Goal: Task Accomplishment & Management: Complete application form

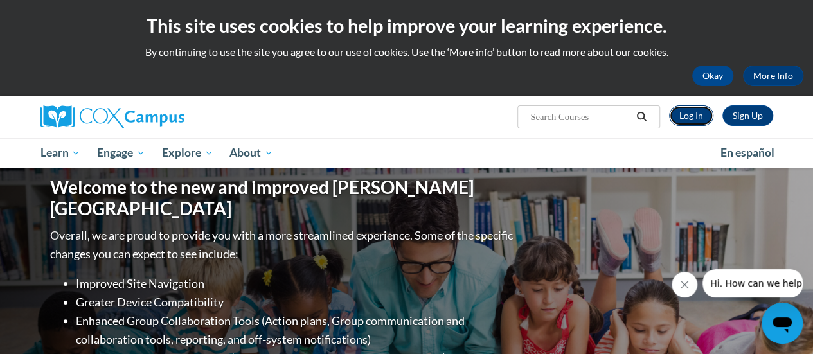
click at [701, 115] on link "Log In" at bounding box center [691, 115] width 44 height 21
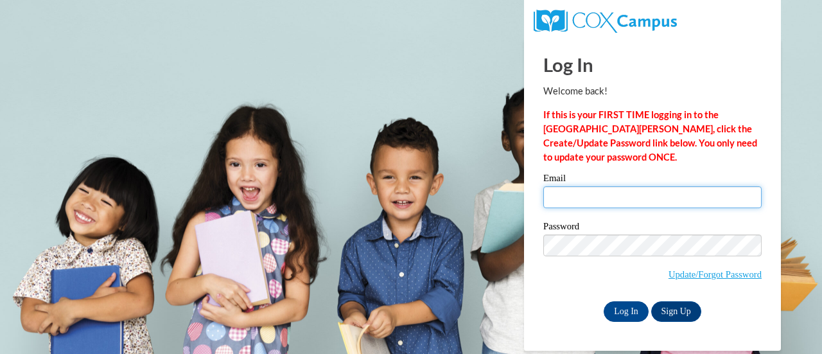
click at [576, 205] on input "Email" at bounding box center [652, 197] width 218 height 22
type input "Yasmin.Flefleh-Vincent@gnbvt.edu"
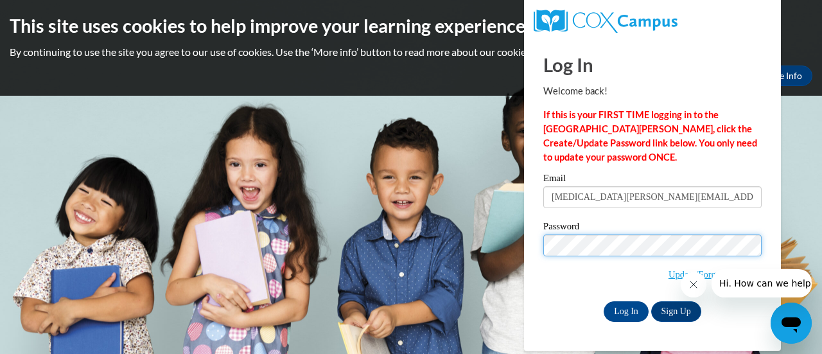
click at [604, 301] on input "Log In" at bounding box center [626, 311] width 45 height 21
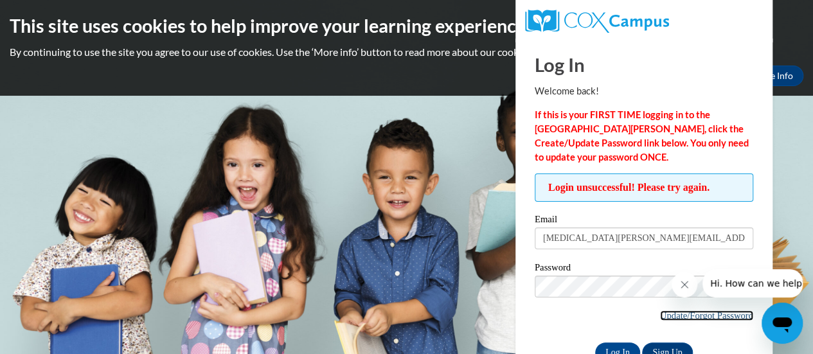
click at [712, 313] on link "Update/Forgot Password" at bounding box center [706, 315] width 93 height 10
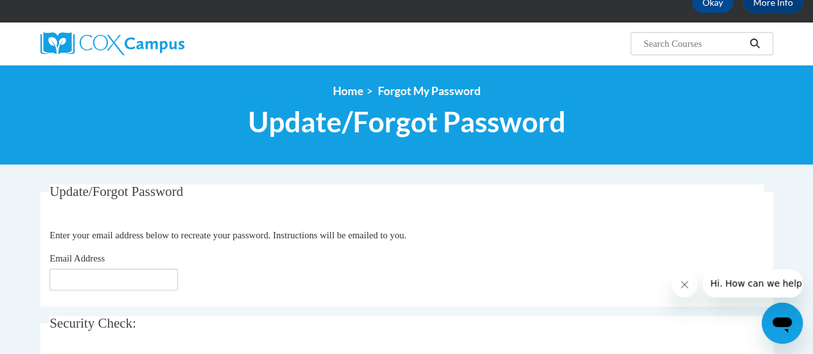
scroll to position [128, 0]
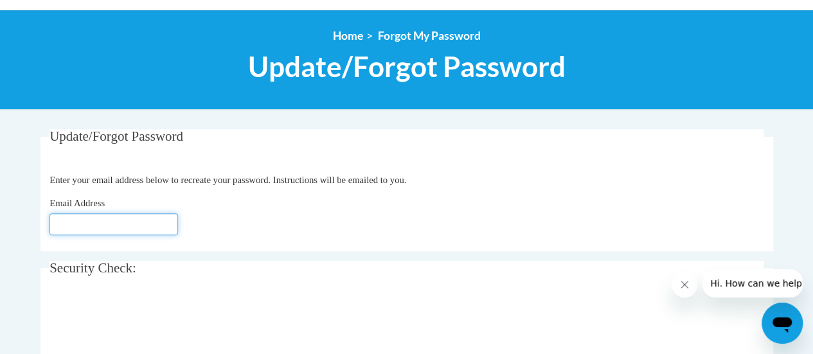
click at [119, 218] on input "Email Address" at bounding box center [113, 224] width 128 height 22
type input "[MEDICAL_DATA][EMAIL_ADDRESS][DOMAIN_NAME]"
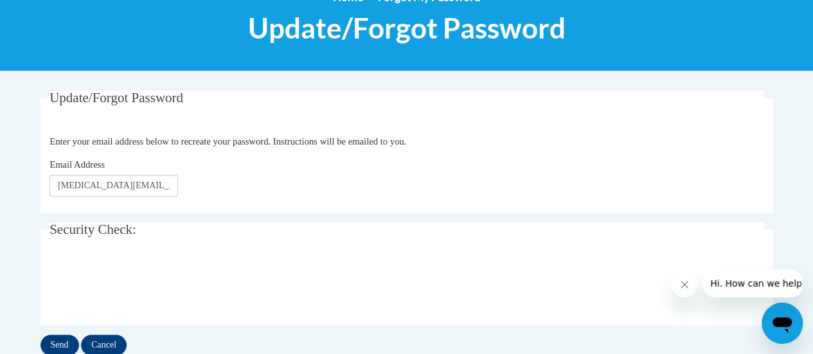
scroll to position [193, 0]
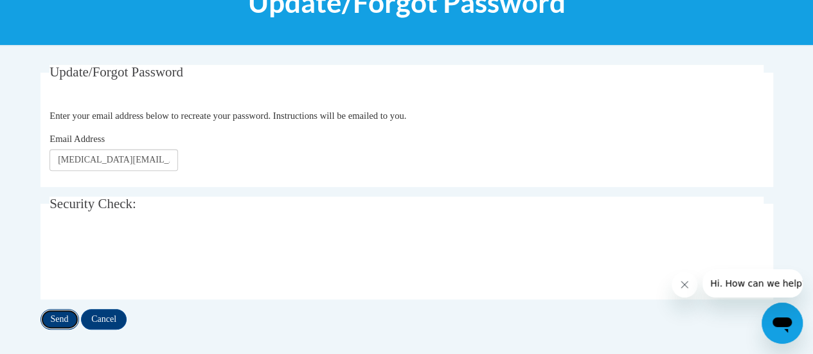
click at [75, 313] on input "Send" at bounding box center [59, 319] width 39 height 21
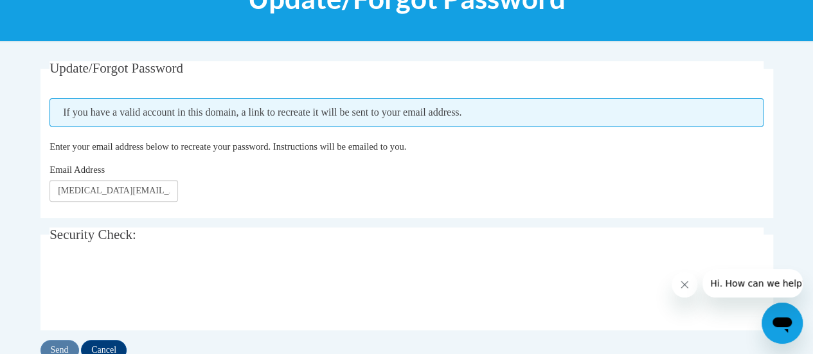
scroll to position [193, 0]
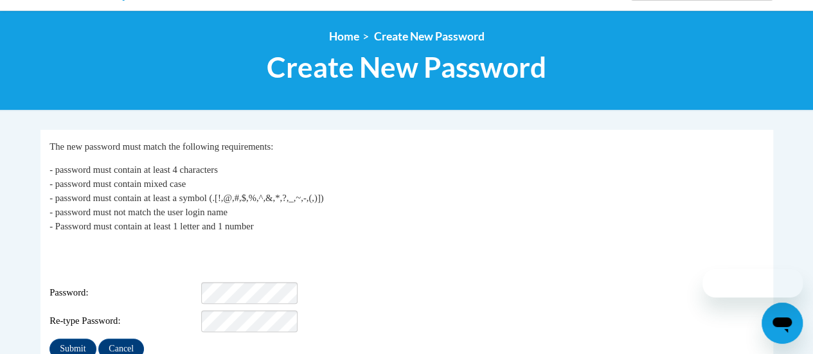
scroll to position [128, 0]
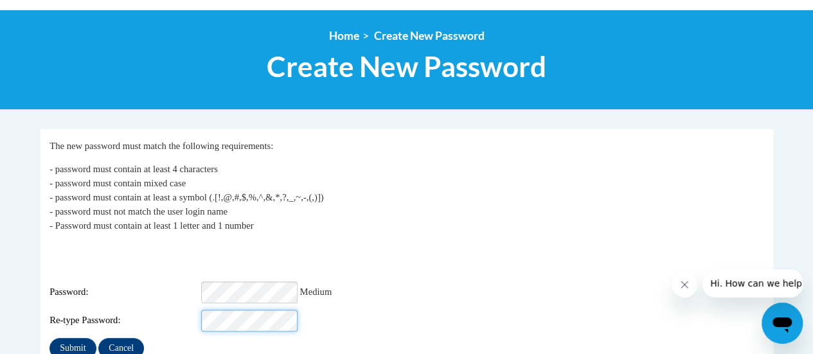
click at [49, 338] on input "Submit" at bounding box center [72, 348] width 46 height 21
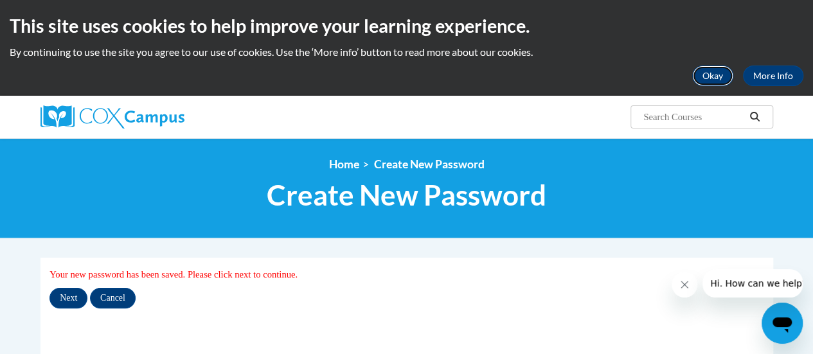
click at [721, 74] on button "Okay" at bounding box center [712, 76] width 41 height 21
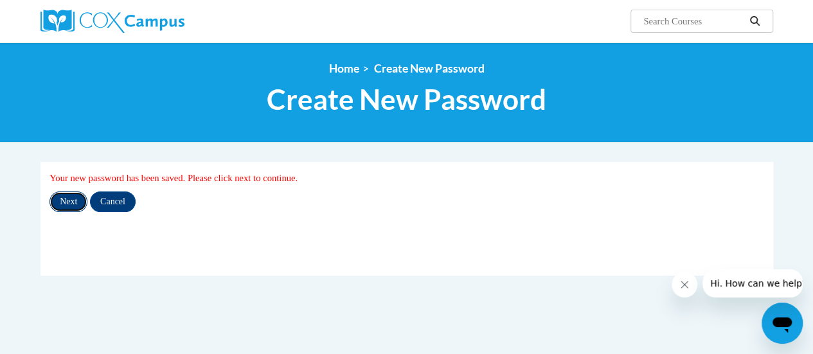
click at [78, 206] on input "Next" at bounding box center [68, 201] width 38 height 21
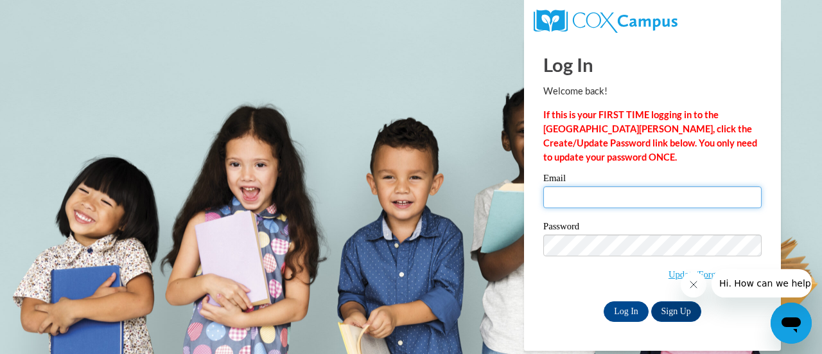
type input "yasmin.flefleh-vincent@gnbvt.edu"
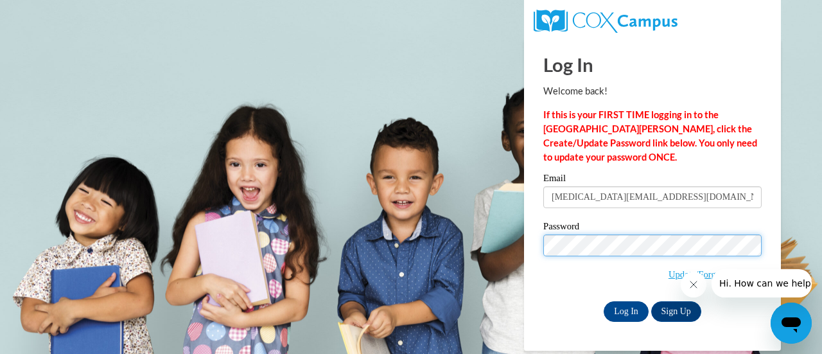
click at [488, 261] on body "Log In Welcome back! If this is your FIRST TIME logging in to the NEW Cox Campu…" at bounding box center [411, 177] width 822 height 354
click at [604, 301] on input "Log In" at bounding box center [626, 311] width 45 height 21
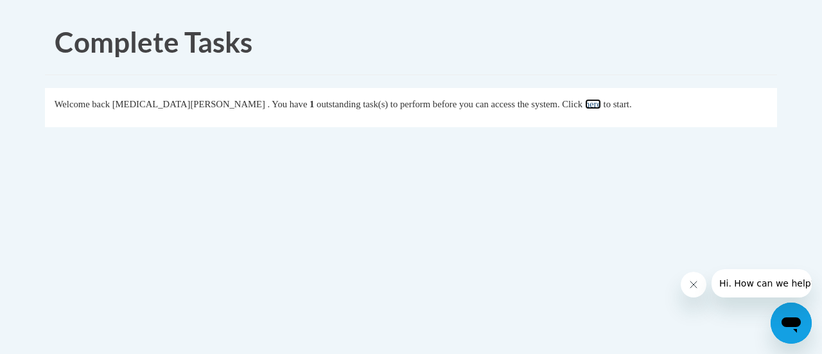
click at [585, 107] on link "here" at bounding box center [593, 104] width 16 height 10
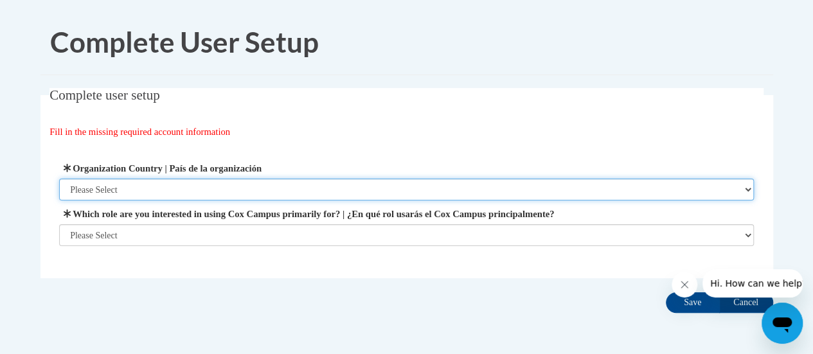
click at [132, 189] on select "Please Select United States | Estados Unidos Outside of the United States | Fue…" at bounding box center [406, 190] width 694 height 22
select select "ad49bcad-a171-4b2e-b99c-48b446064914"
click at [59, 179] on select "Please Select United States | Estados Unidos Outside of the United States | Fue…" at bounding box center [406, 190] width 694 height 22
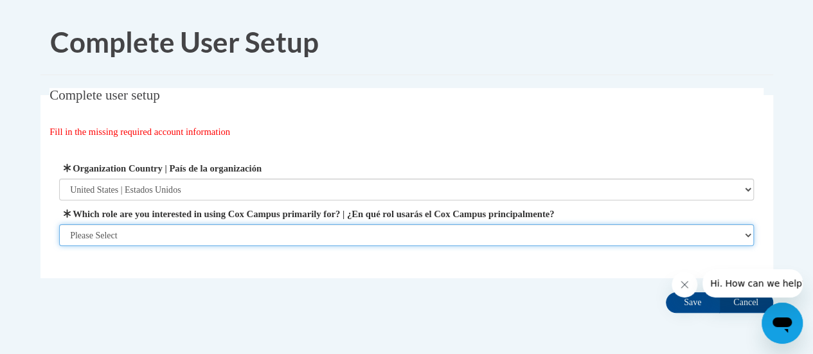
click at [145, 238] on select "Please Select College/University | Colegio/Universidad Community/Nonprofit Part…" at bounding box center [406, 235] width 694 height 22
select select "fbf2d438-af2f-41f8-98f1-81c410e29de3"
click at [59, 246] on select "Please Select College/University | Colegio/Universidad Community/Nonprofit Part…" at bounding box center [406, 235] width 694 height 22
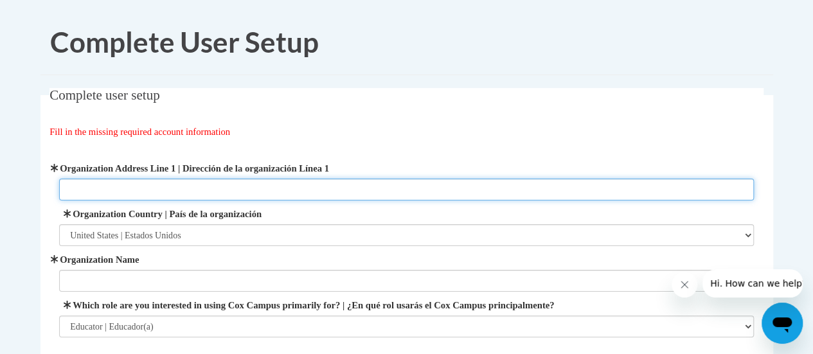
click at [150, 189] on input "Organization Address Line 1 | Dirección de la organización Línea 1" at bounding box center [406, 190] width 694 height 22
type input "1121 Ashley Blvd. New Bedford, MA 02740"
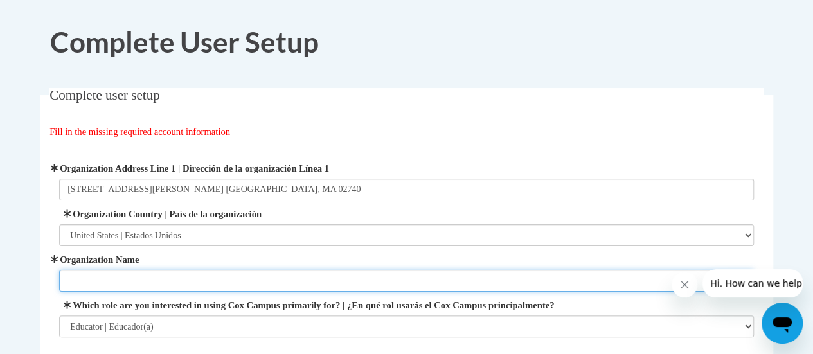
click at [124, 281] on input "Organization Name" at bounding box center [406, 281] width 694 height 22
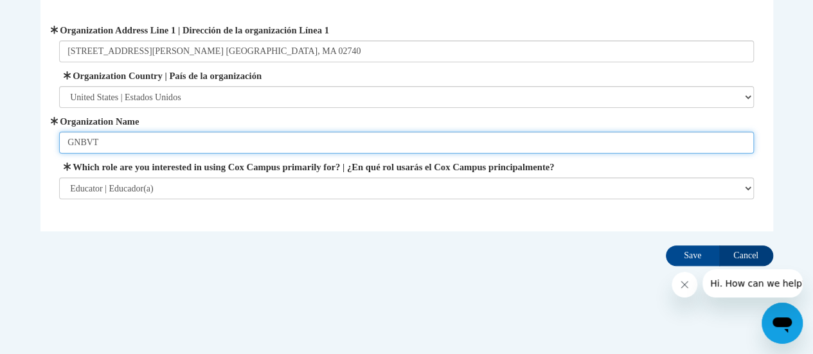
scroll to position [141, 0]
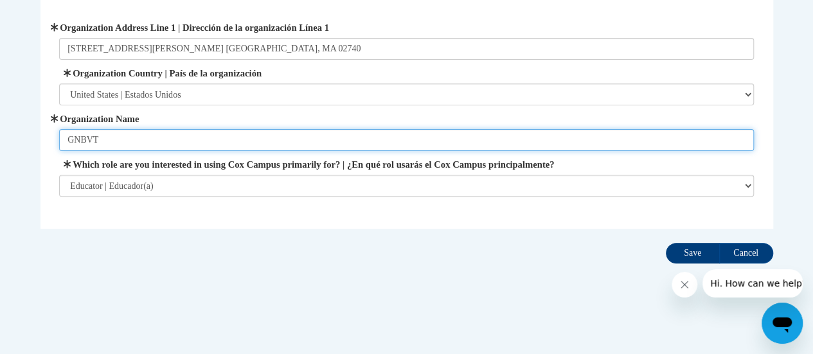
type input "GNBVT"
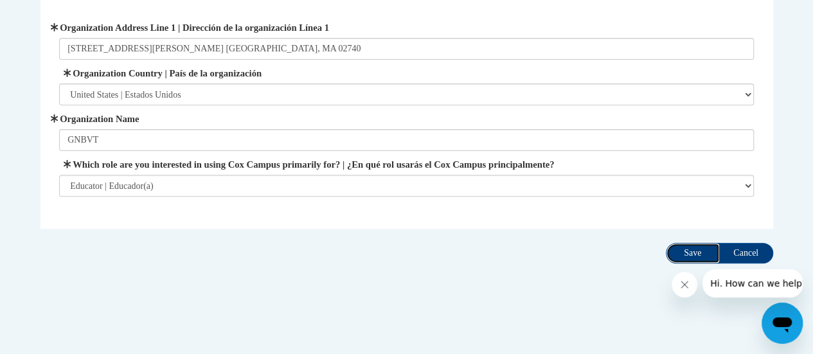
click at [697, 252] on input "Save" at bounding box center [692, 253] width 54 height 21
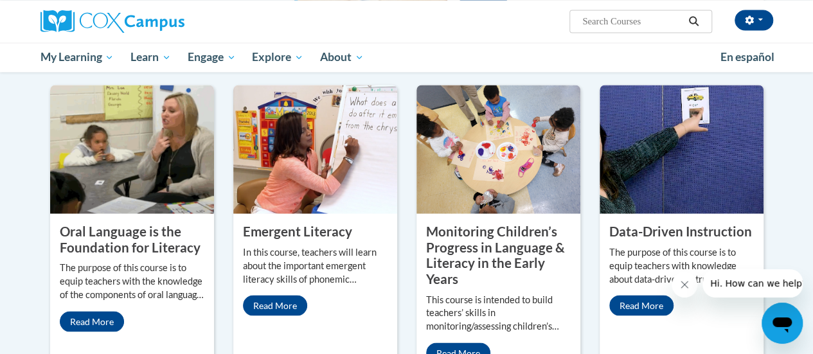
scroll to position [1092, 0]
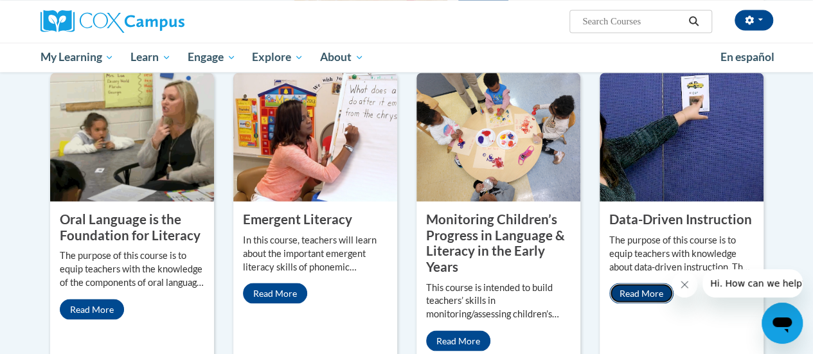
click at [630, 283] on link "Read More" at bounding box center [641, 293] width 64 height 21
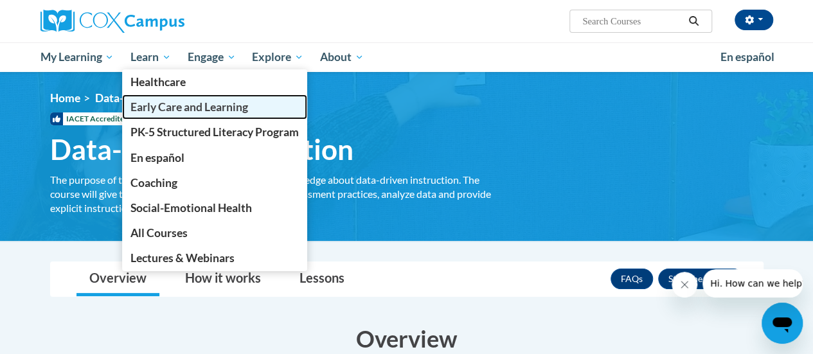
click at [163, 107] on span "Early Care and Learning" at bounding box center [189, 106] width 118 height 13
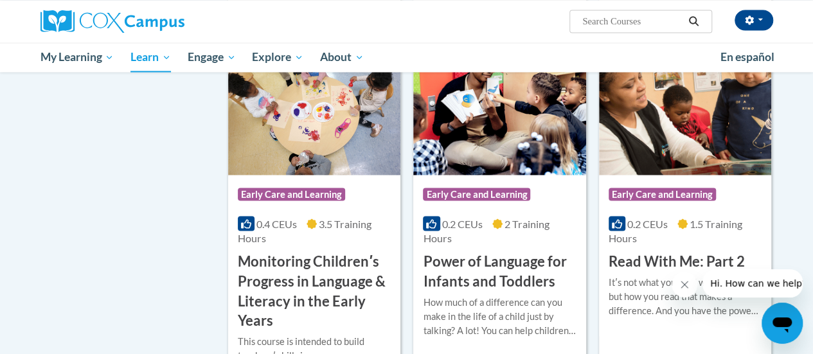
scroll to position [1156, 0]
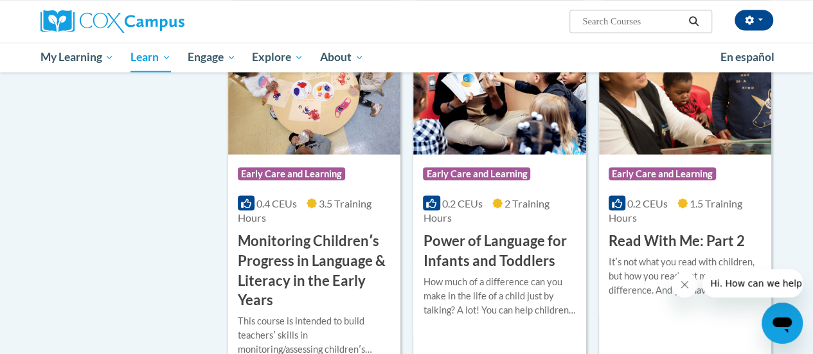
click at [275, 247] on h3 "Monitoring Childrenʹs Progress in Language & Literacy in the Early Years" at bounding box center [314, 270] width 153 height 79
